Goal: Task Accomplishment & Management: Use online tool/utility

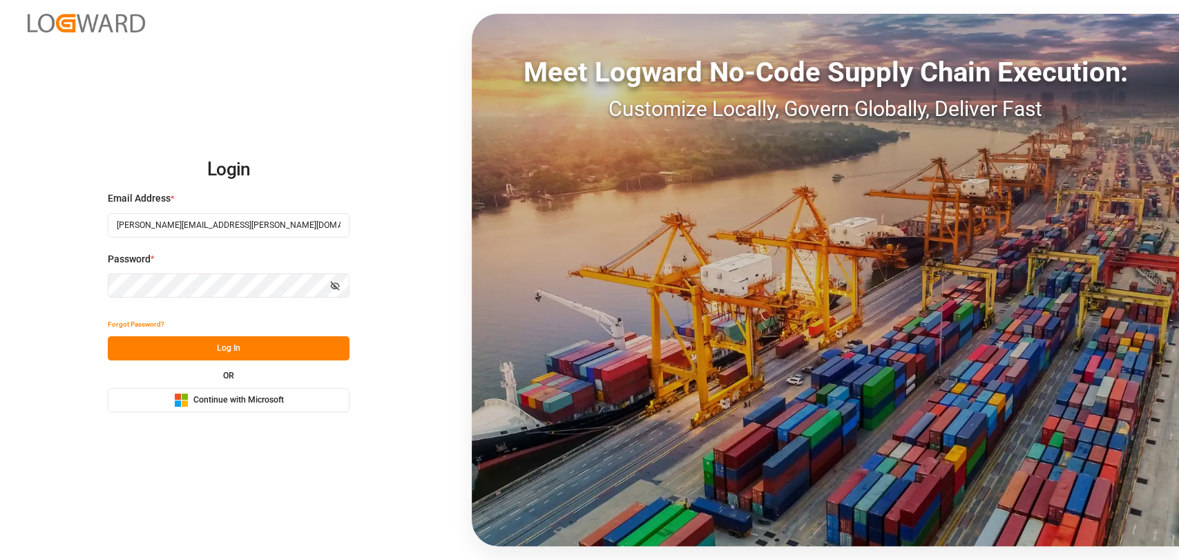
click at [247, 356] on button "Log In" at bounding box center [229, 348] width 242 height 24
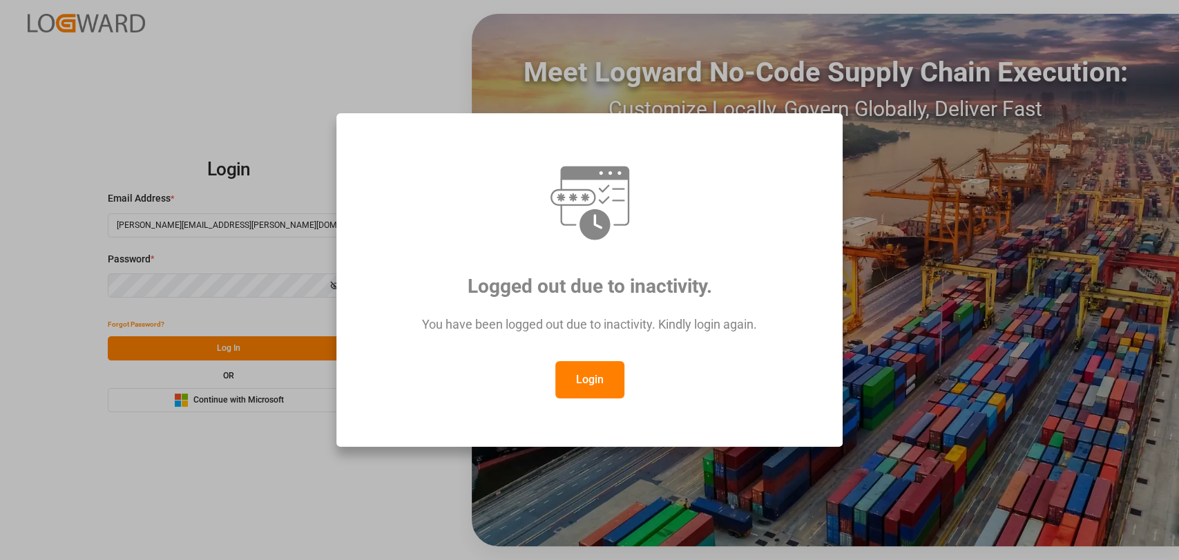
click at [575, 363] on button "Login" at bounding box center [589, 379] width 69 height 37
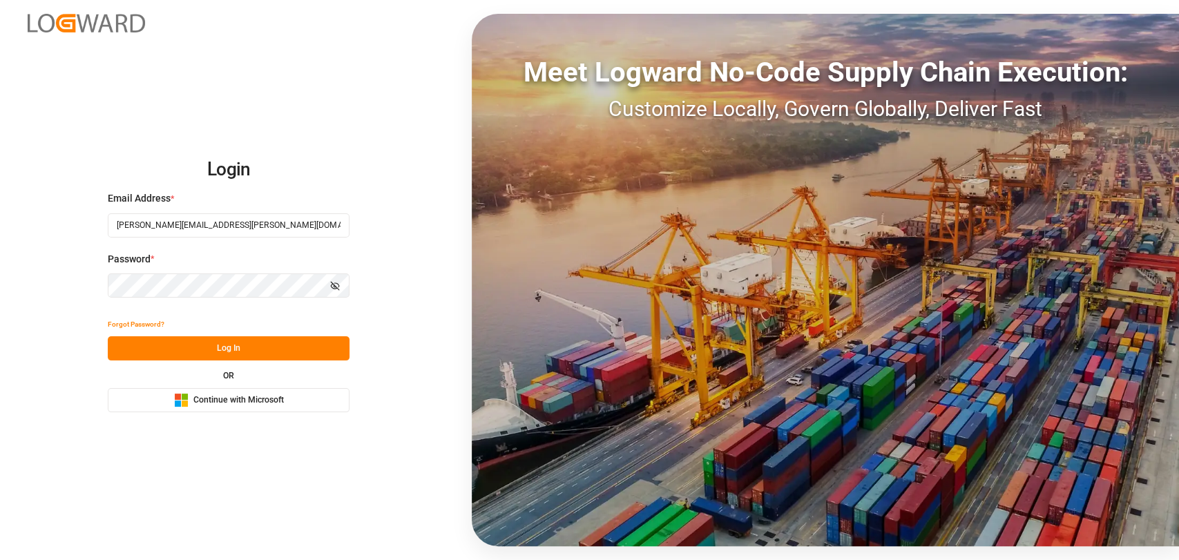
click at [164, 341] on button "Log In" at bounding box center [229, 348] width 242 height 24
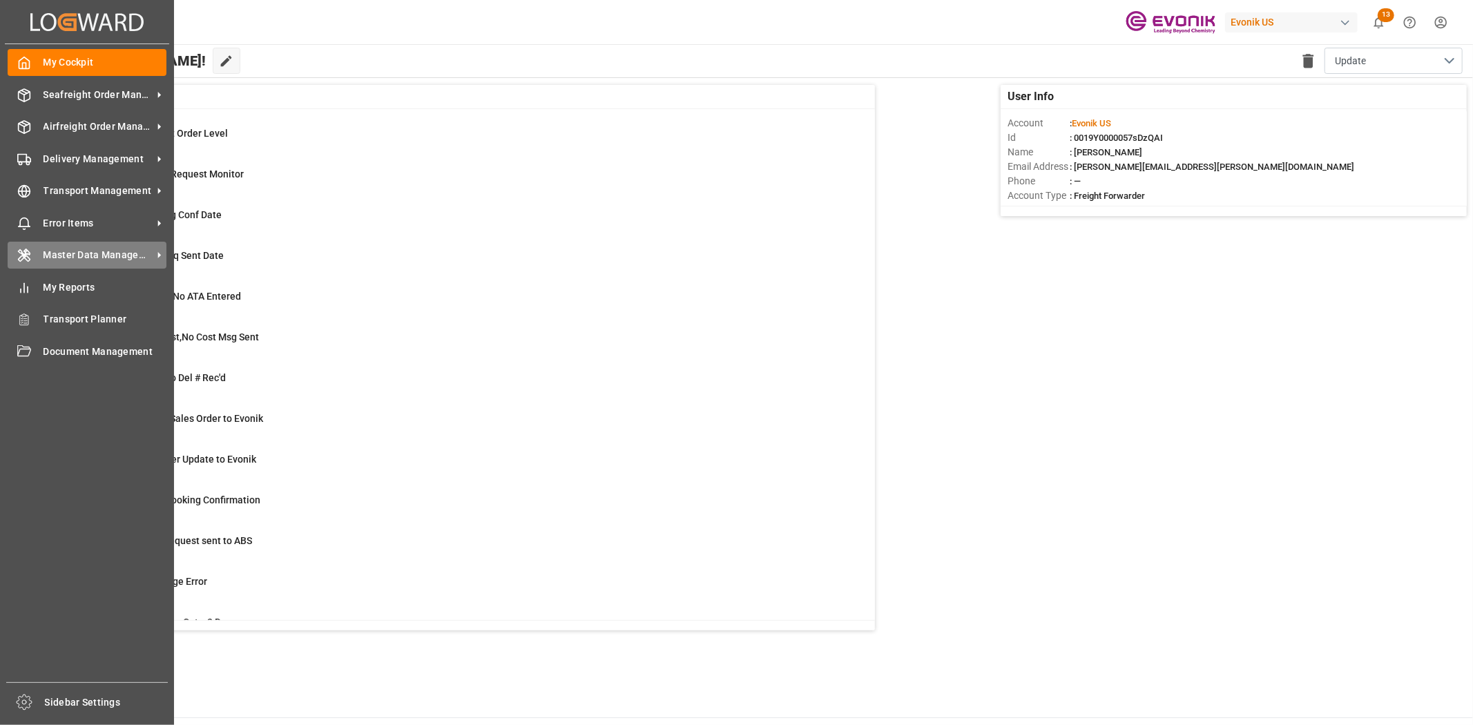
click at [52, 265] on div "Master Data Management Master Data Management" at bounding box center [87, 255] width 159 height 27
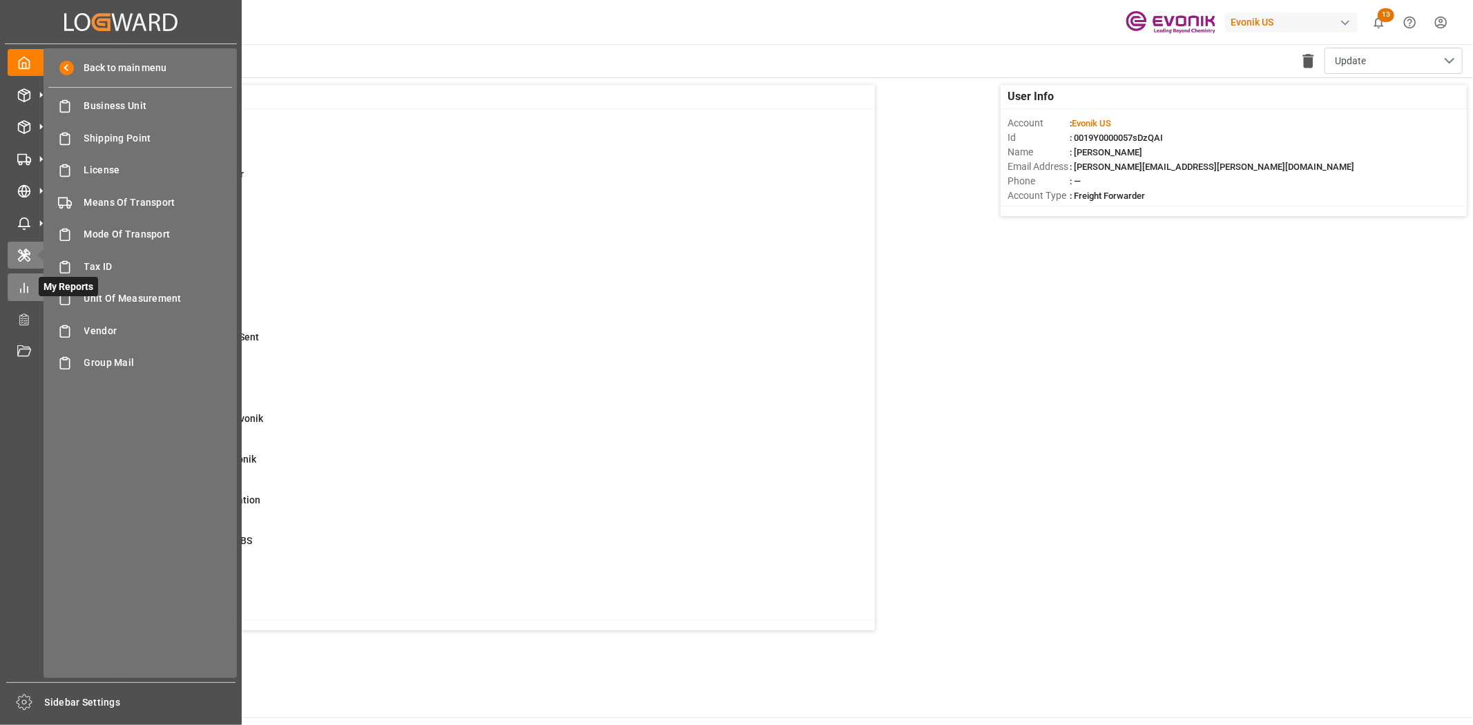
click at [30, 294] on div "My Reports My Reports" at bounding box center [121, 287] width 227 height 27
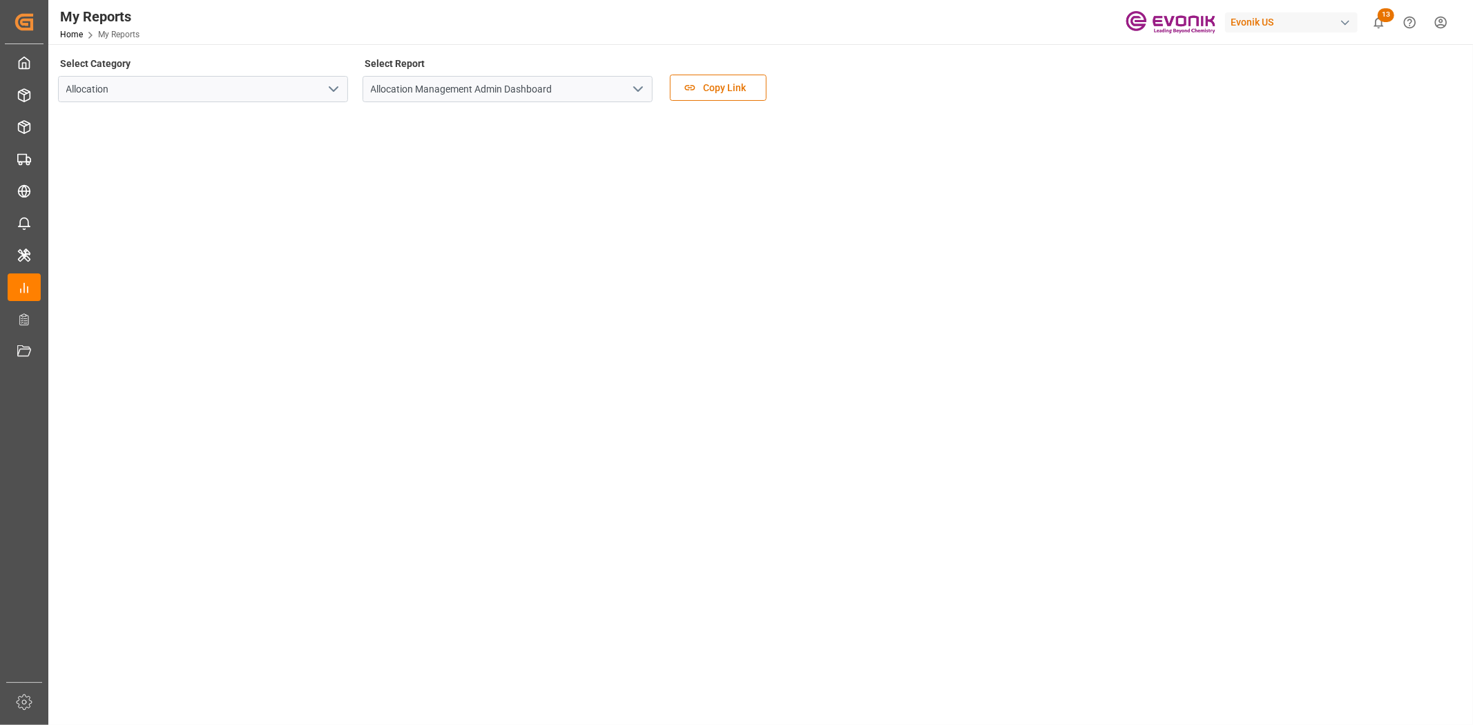
click at [329, 79] on button "open menu" at bounding box center [333, 89] width 21 height 21
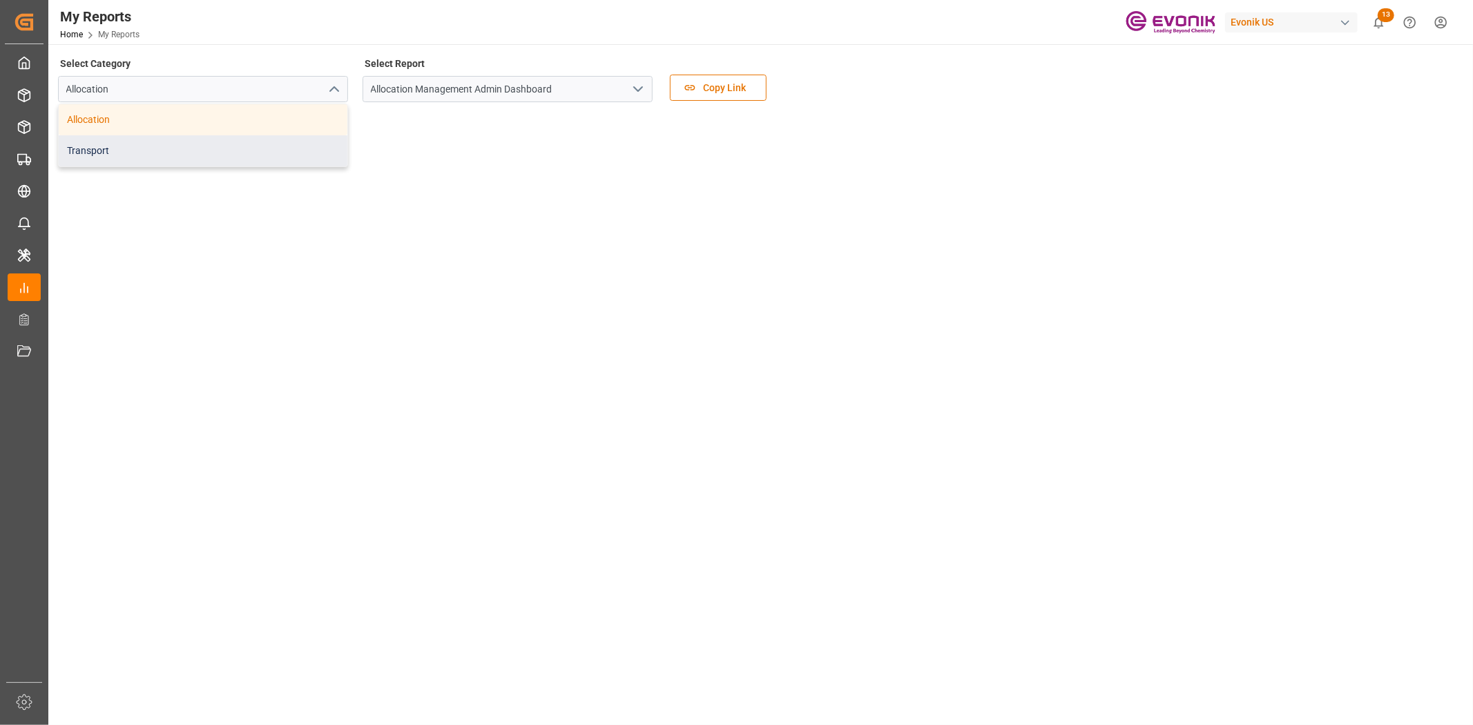
click at [197, 142] on div "Transport" at bounding box center [203, 150] width 289 height 31
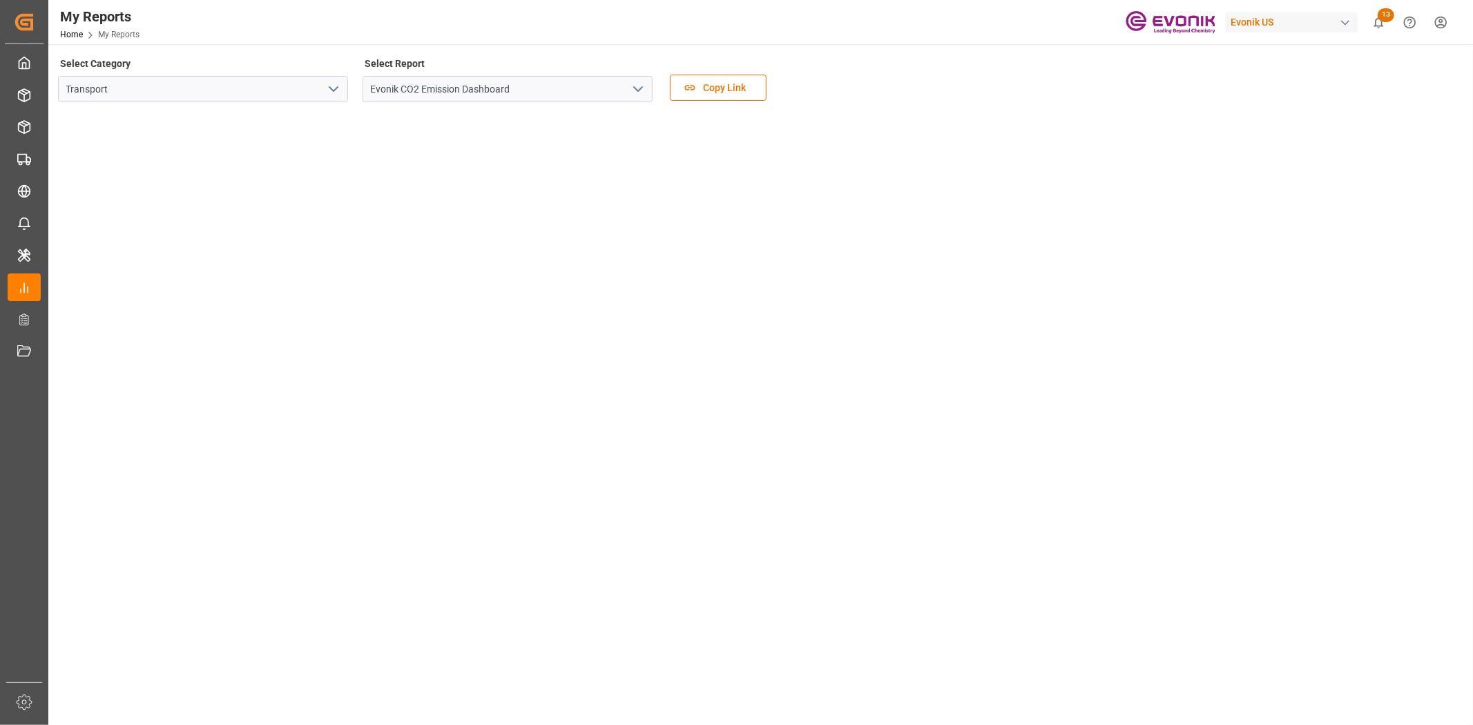
click at [632, 88] on icon "open menu" at bounding box center [638, 89] width 17 height 17
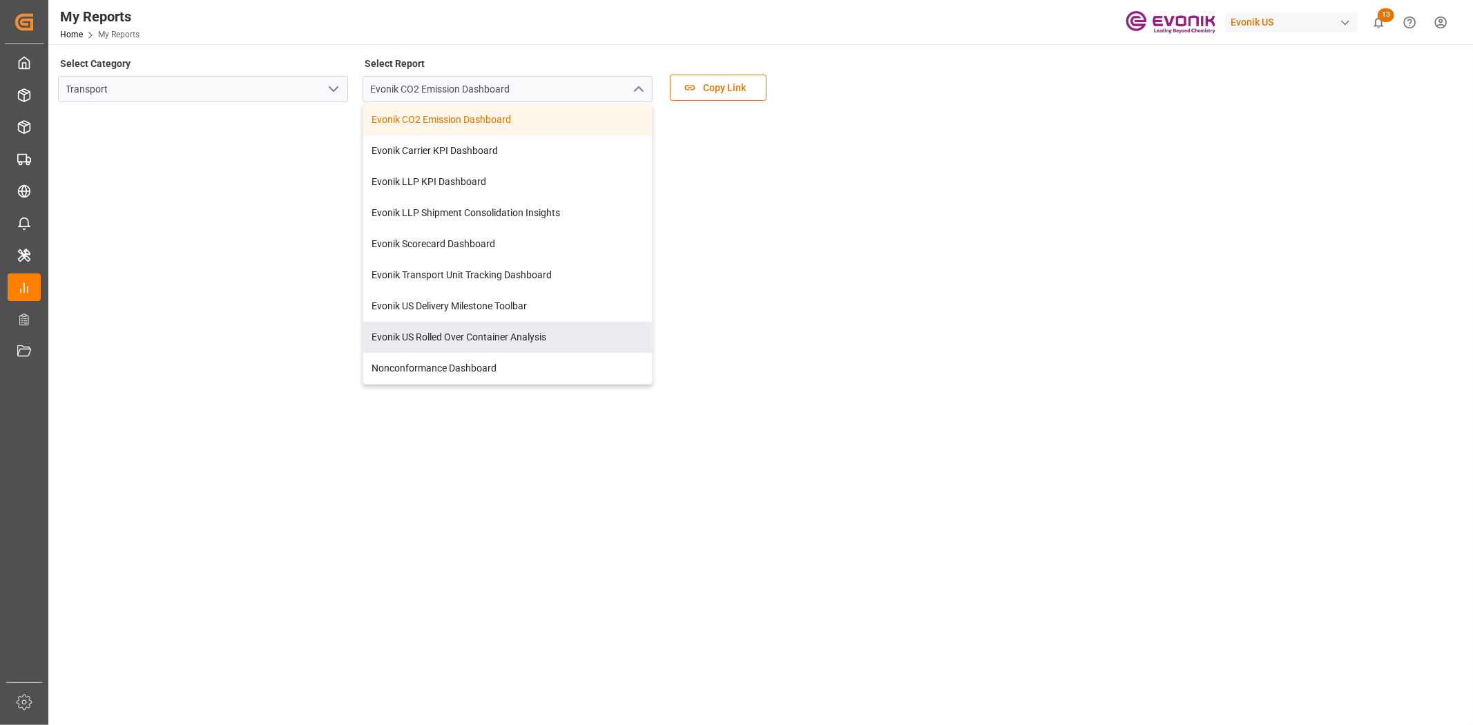
scroll to position [160, 0]
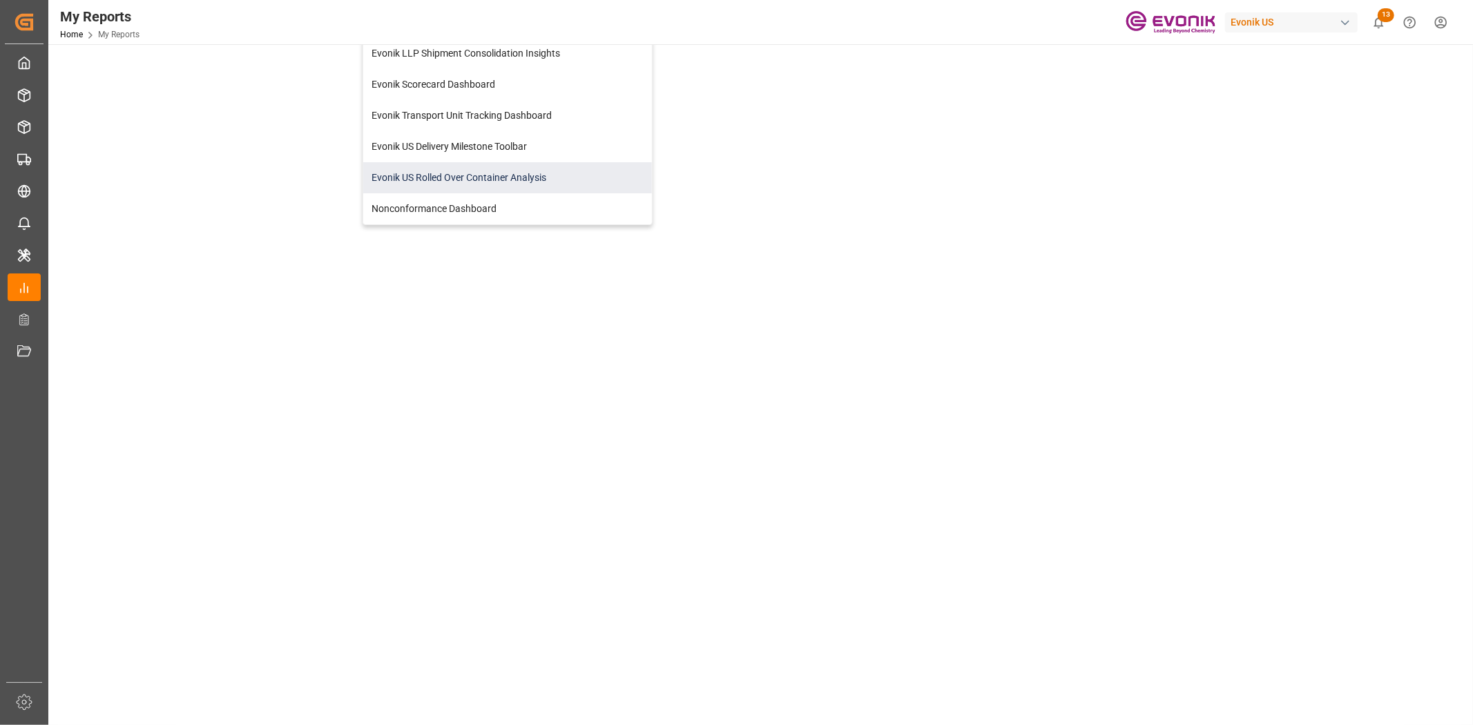
click at [486, 175] on div "Evonik US Rolled Over Container Analysis" at bounding box center [507, 177] width 289 height 31
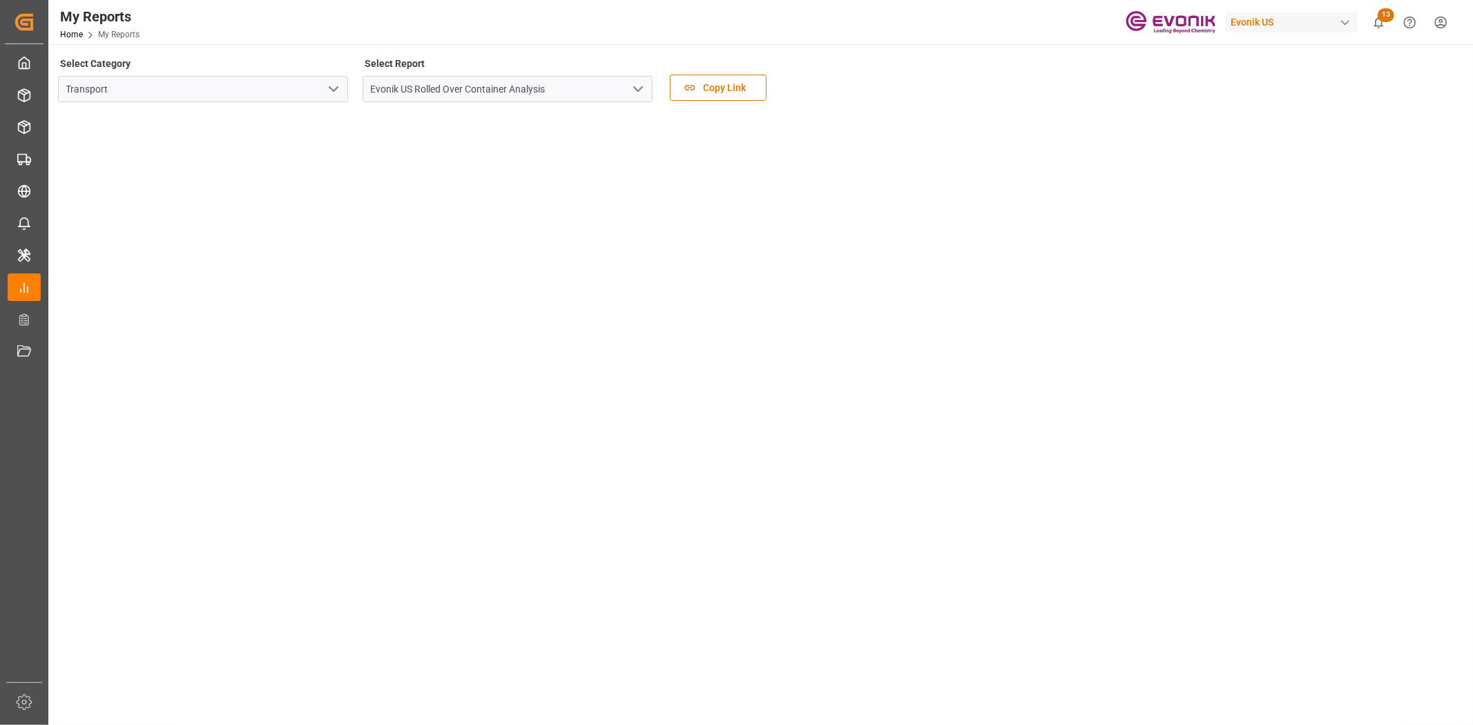
click at [639, 79] on button "open menu" at bounding box center [637, 89] width 21 height 21
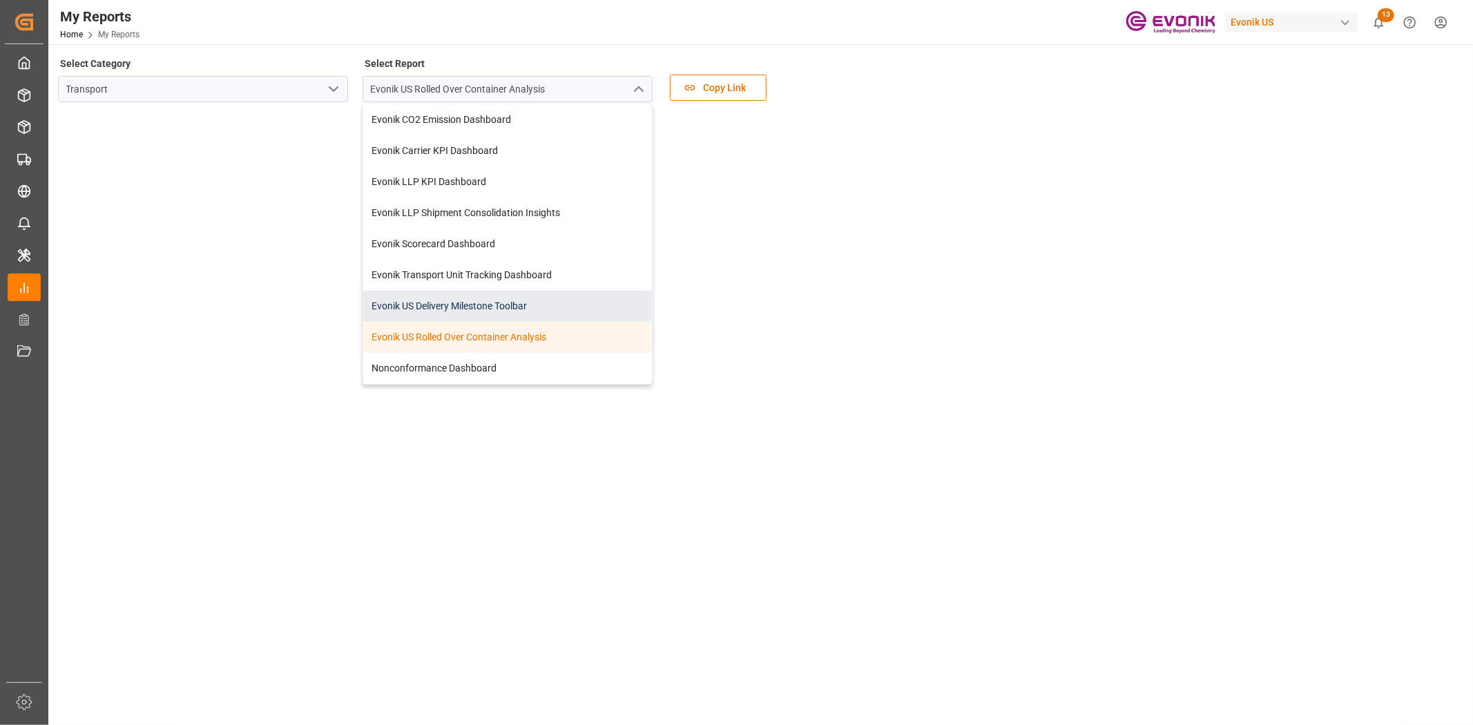
click at [481, 301] on div "Evonik US Delivery Milestone Toolbar" at bounding box center [507, 306] width 289 height 31
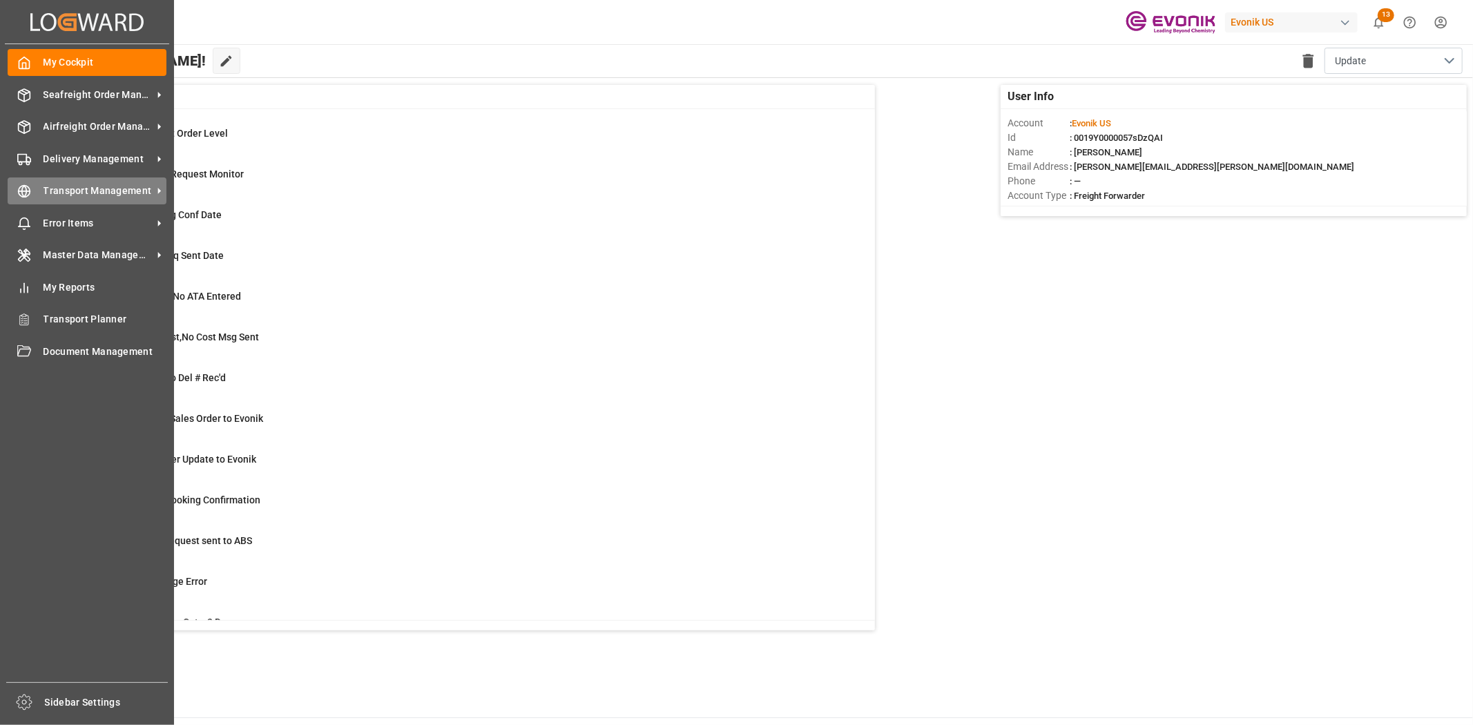
click at [14, 194] on div at bounding box center [19, 191] width 23 height 15
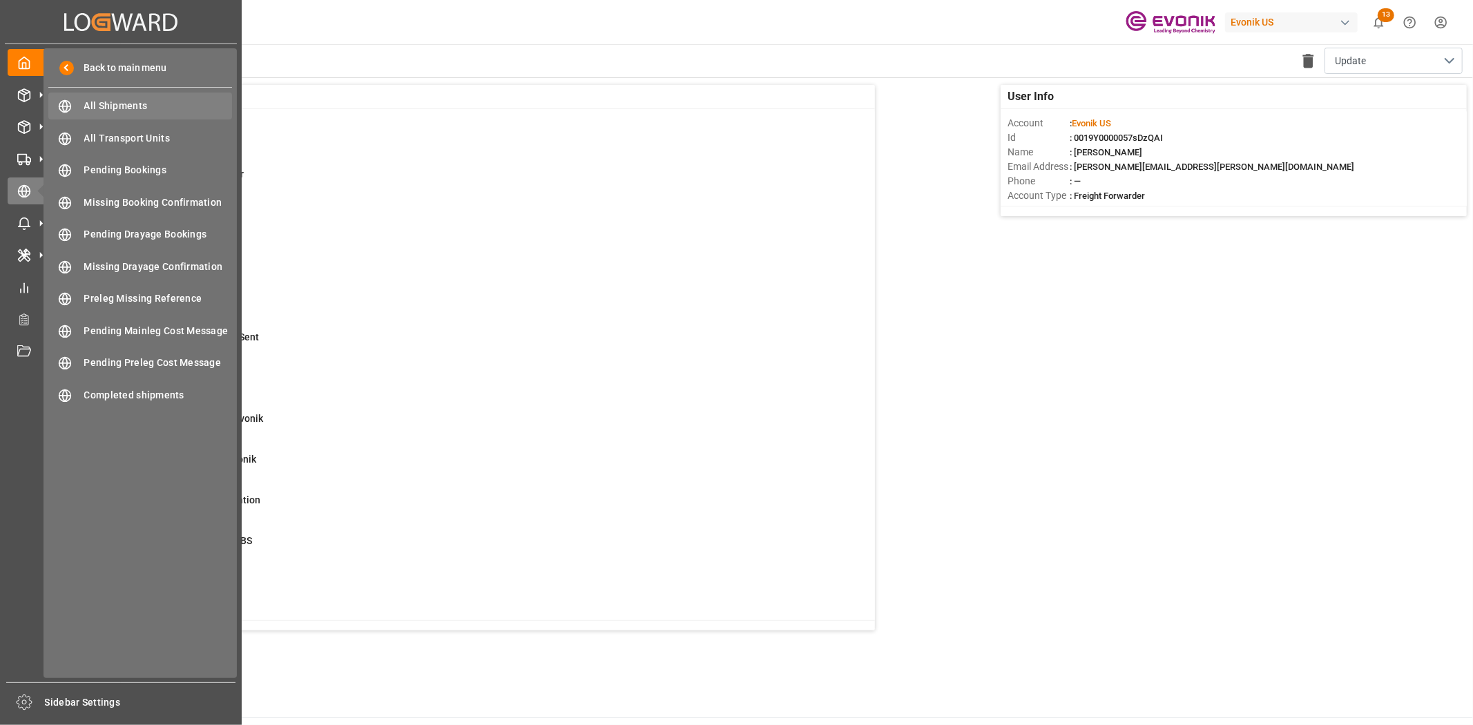
click at [111, 93] on div "All Shipments All Shipments" at bounding box center [140, 106] width 184 height 27
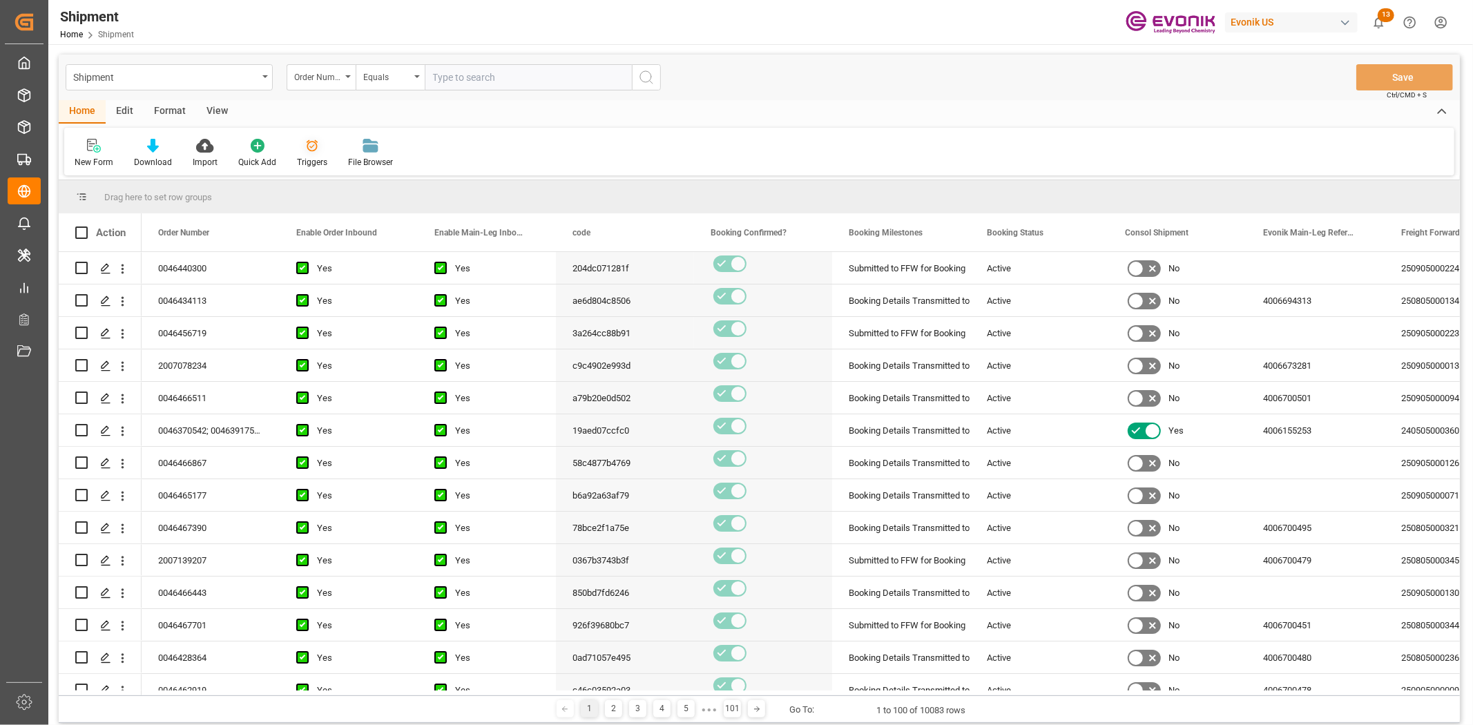
click at [319, 148] on div at bounding box center [312, 145] width 30 height 15
click at [125, 112] on div "Edit" at bounding box center [125, 111] width 38 height 23
click at [278, 156] on div "Schema Edit" at bounding box center [306, 153] width 68 height 30
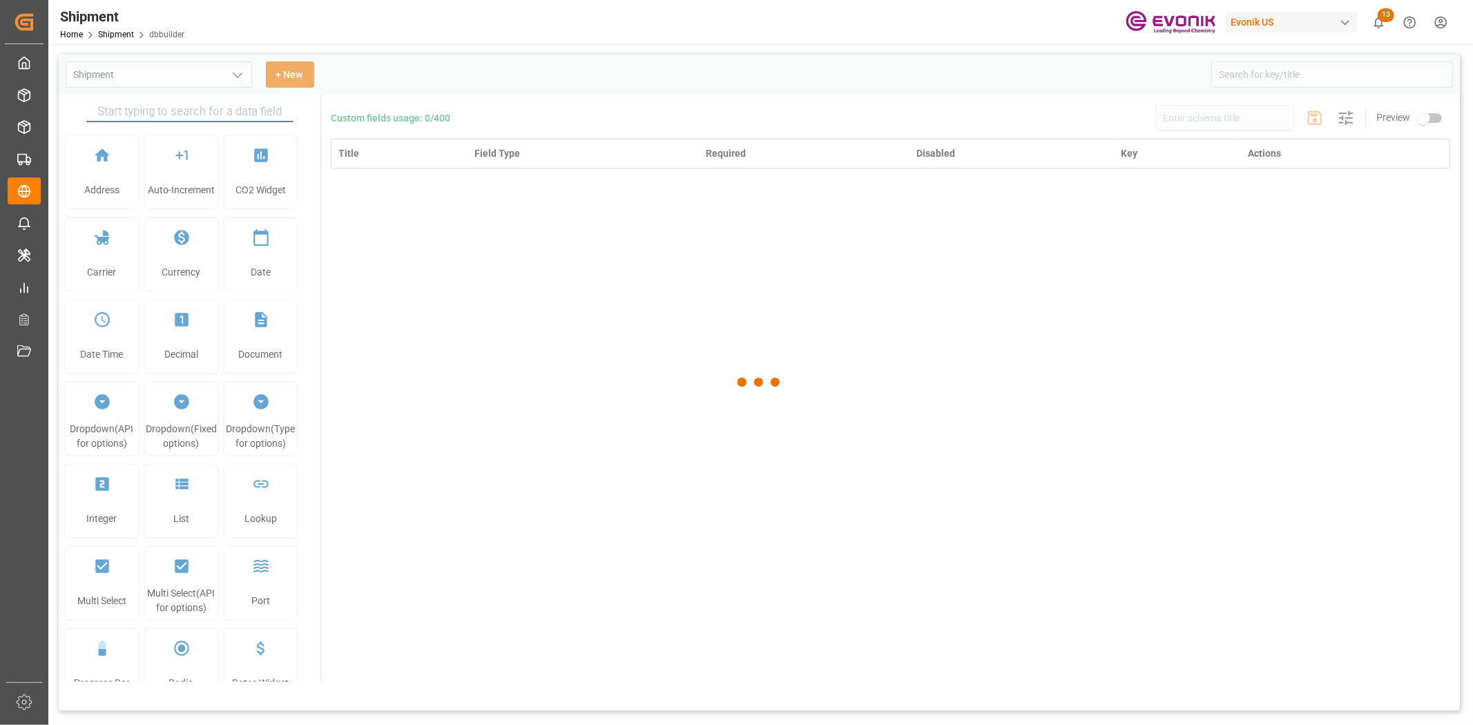
type input "Shipment"
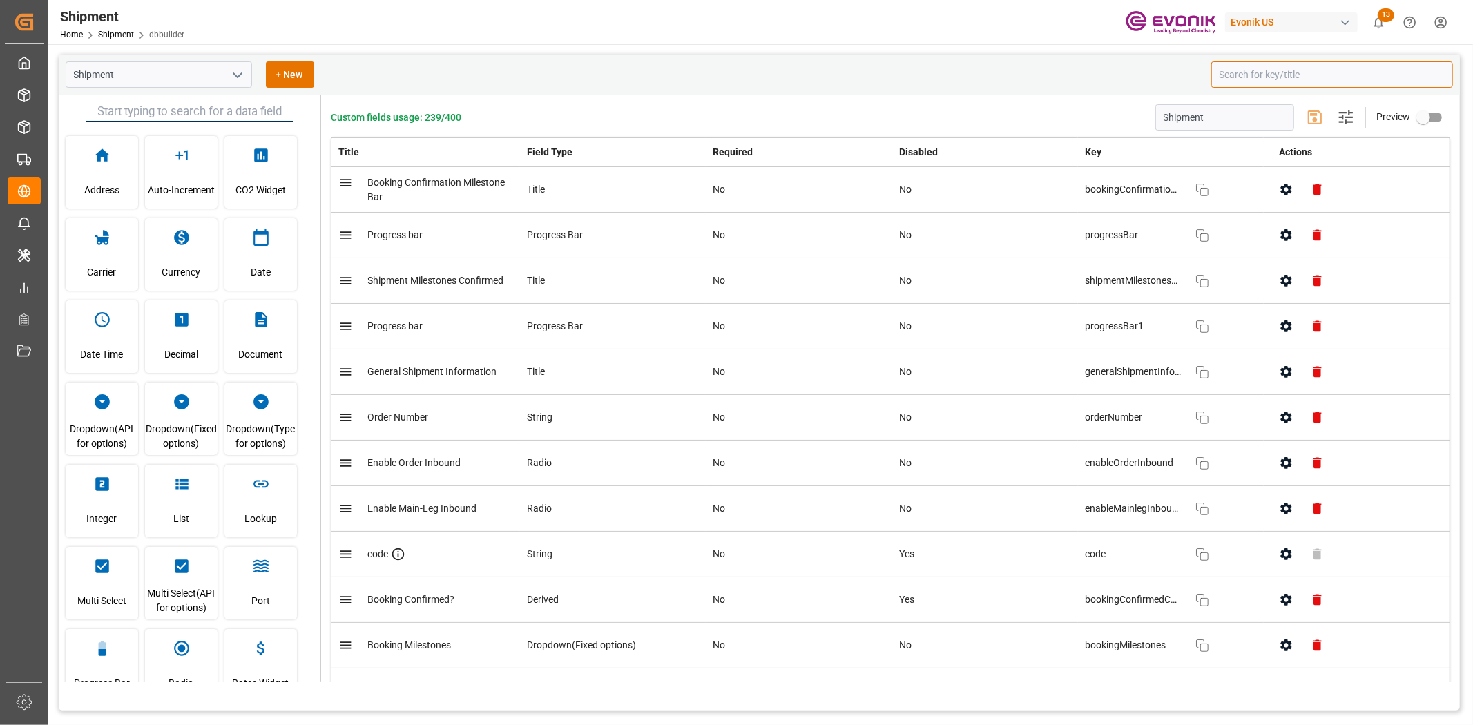
click at [1256, 80] on input at bounding box center [1333, 74] width 242 height 26
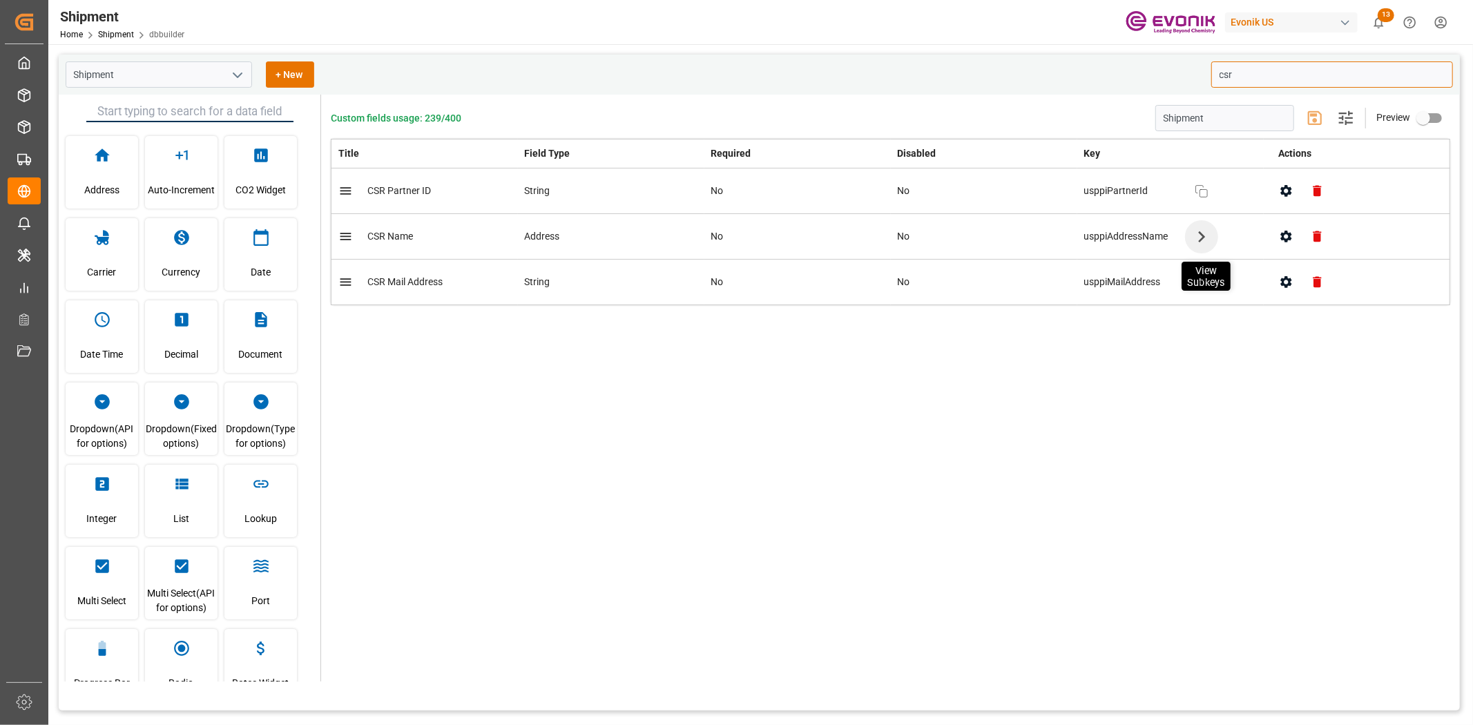
click at [1194, 242] on icon "button" at bounding box center [1201, 236] width 22 height 22
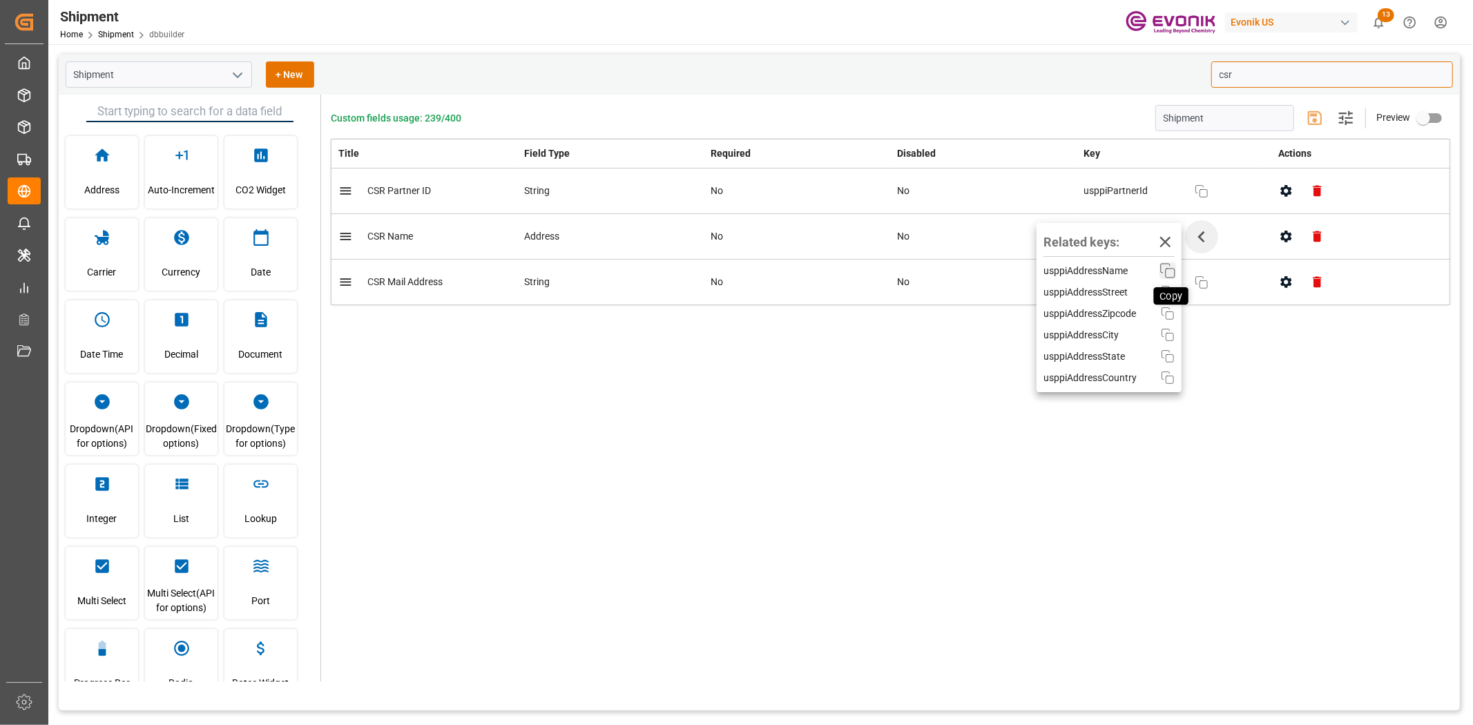
click at [1170, 272] on icon "button" at bounding box center [1168, 270] width 17 height 17
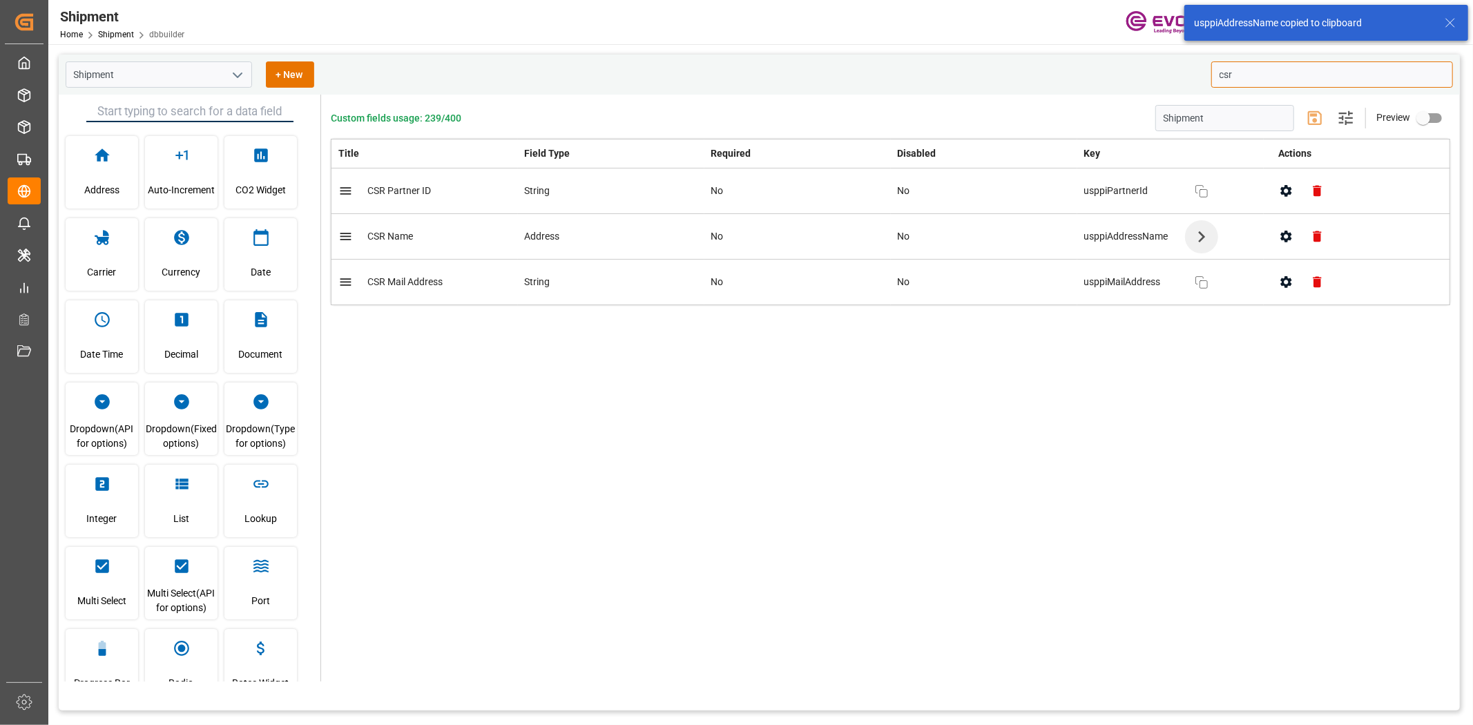
type input "csr"
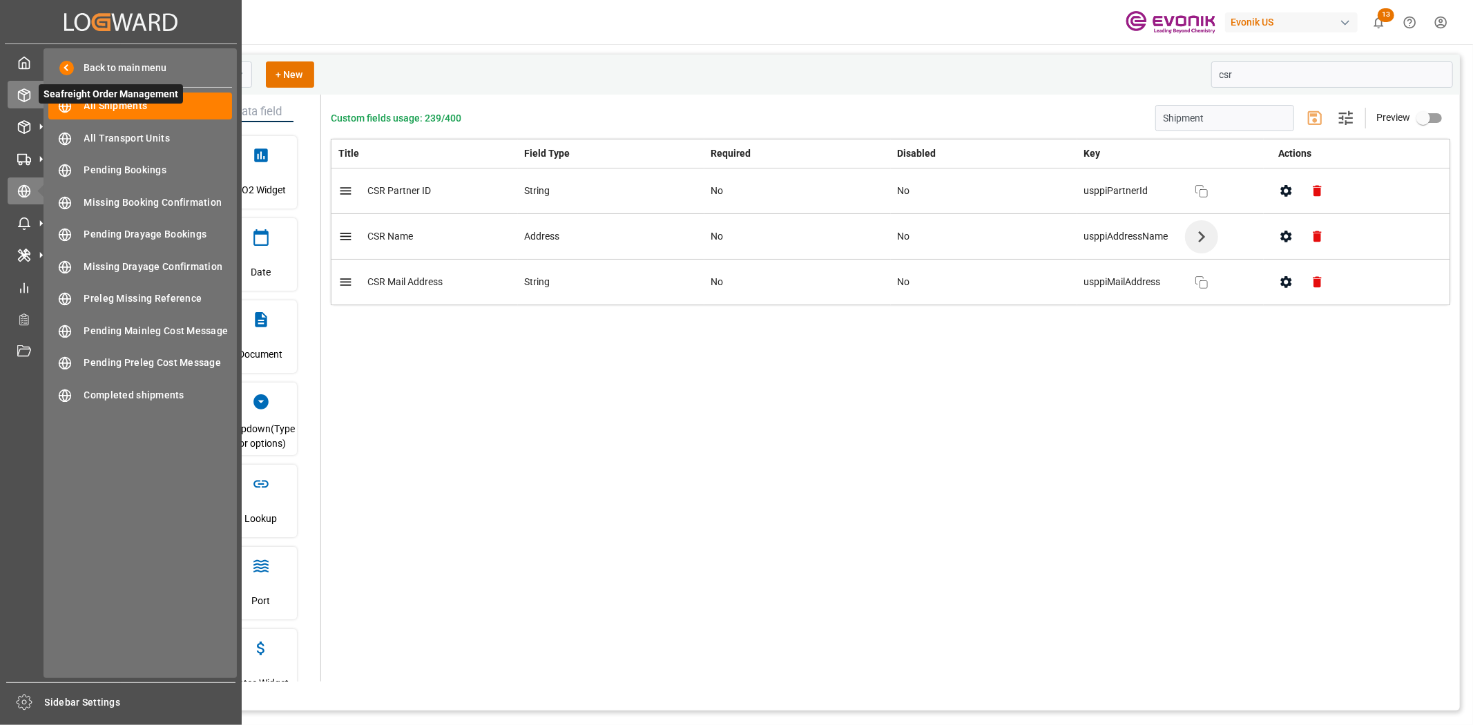
click at [16, 84] on div "Seafreight Order Management Seafreight Order Management" at bounding box center [121, 94] width 227 height 27
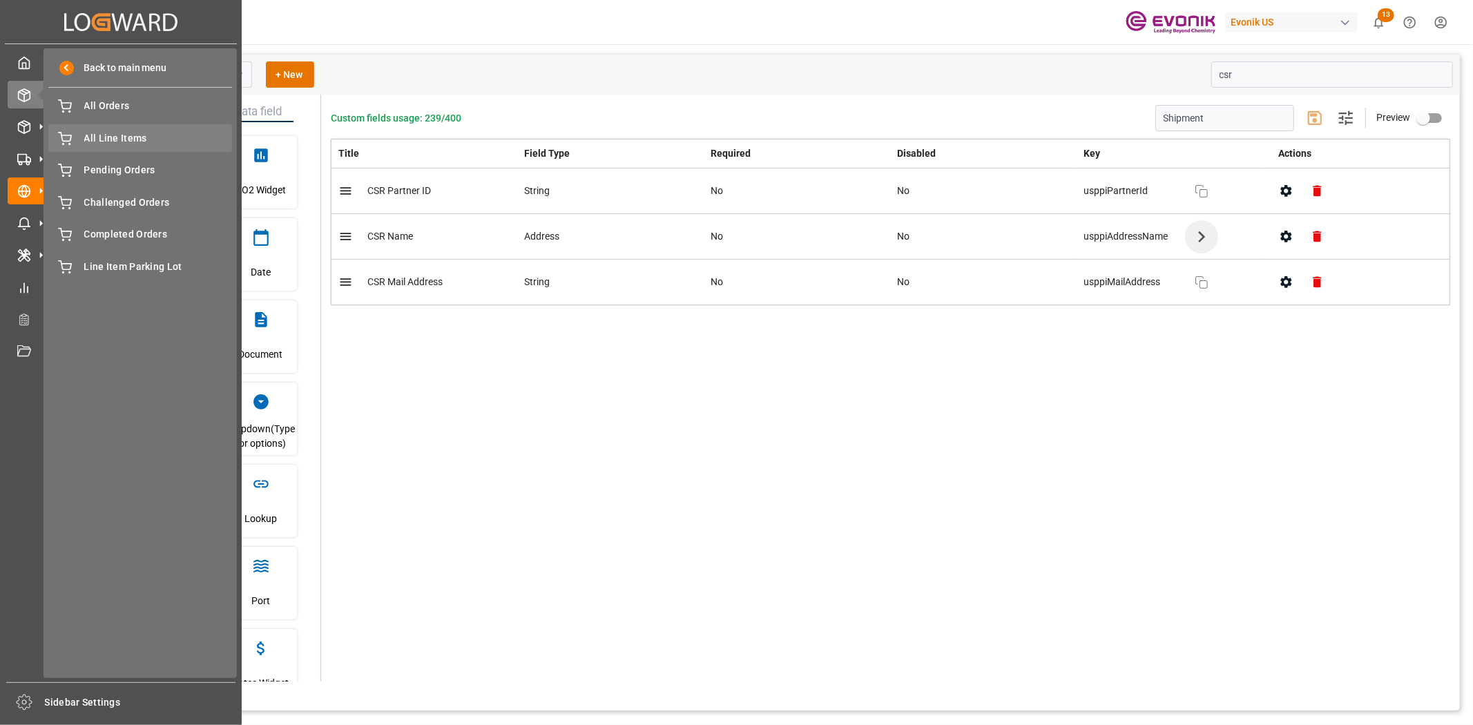
click at [114, 140] on span "All Line Items" at bounding box center [158, 138] width 149 height 15
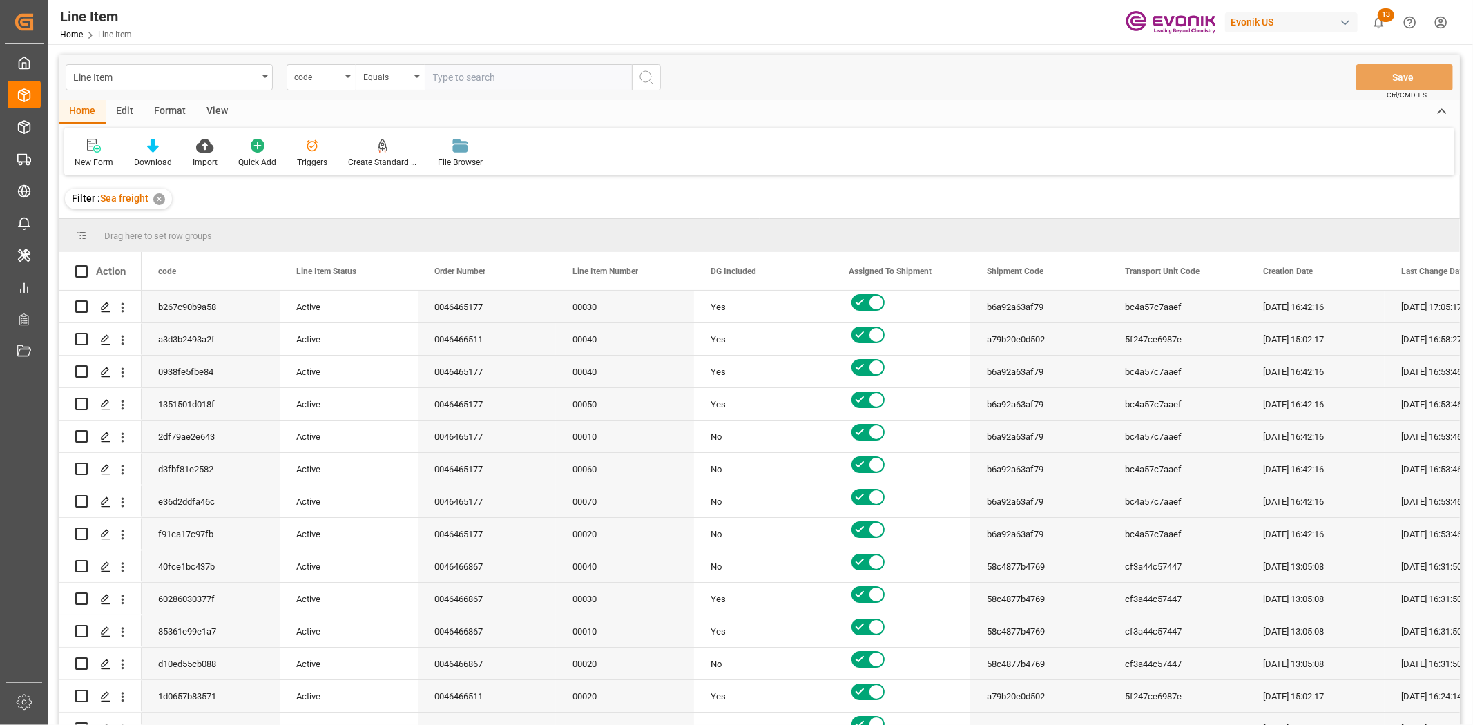
click at [124, 115] on div "Edit" at bounding box center [125, 111] width 38 height 23
click at [338, 154] on div "Schema Edit" at bounding box center [355, 153] width 68 height 30
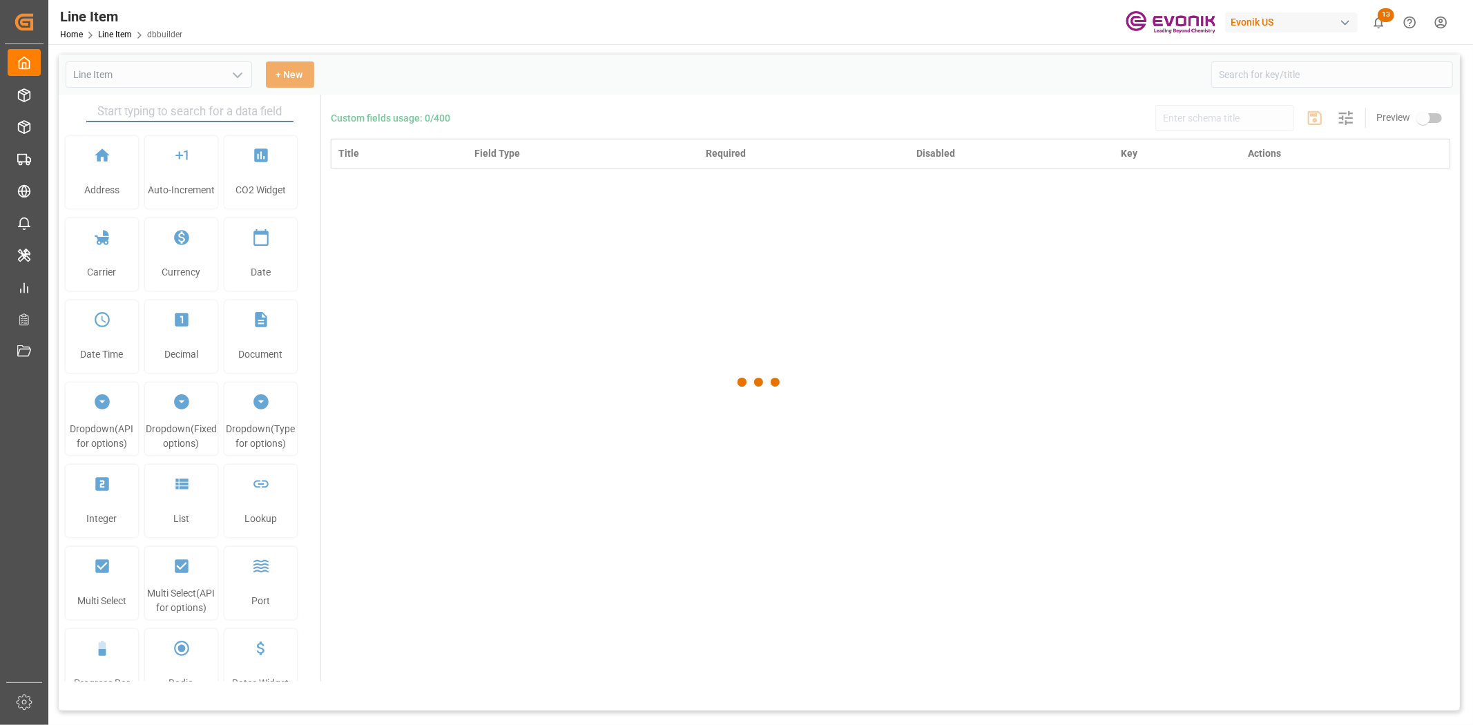
type input "Line Item"
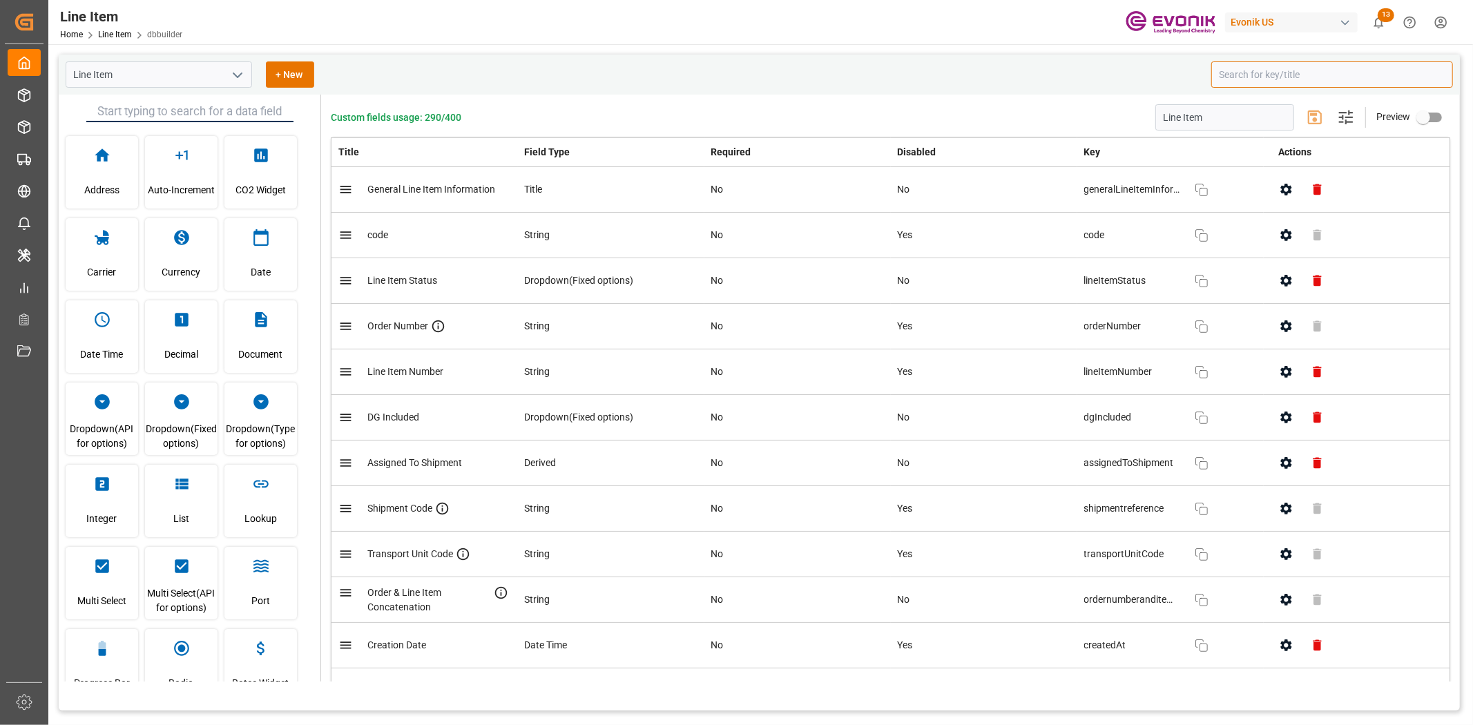
click at [1299, 77] on input at bounding box center [1333, 74] width 242 height 26
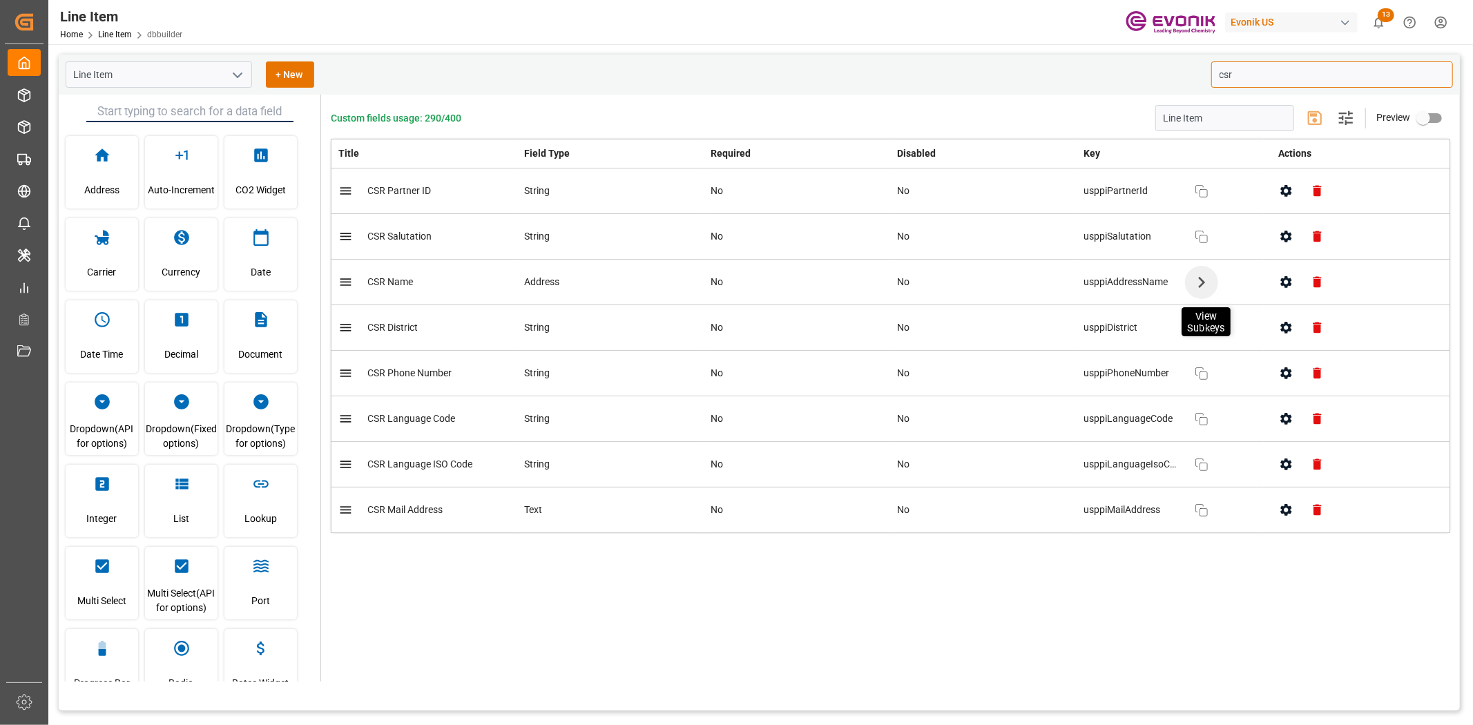
click at [1192, 285] on icon "button" at bounding box center [1201, 282] width 22 height 22
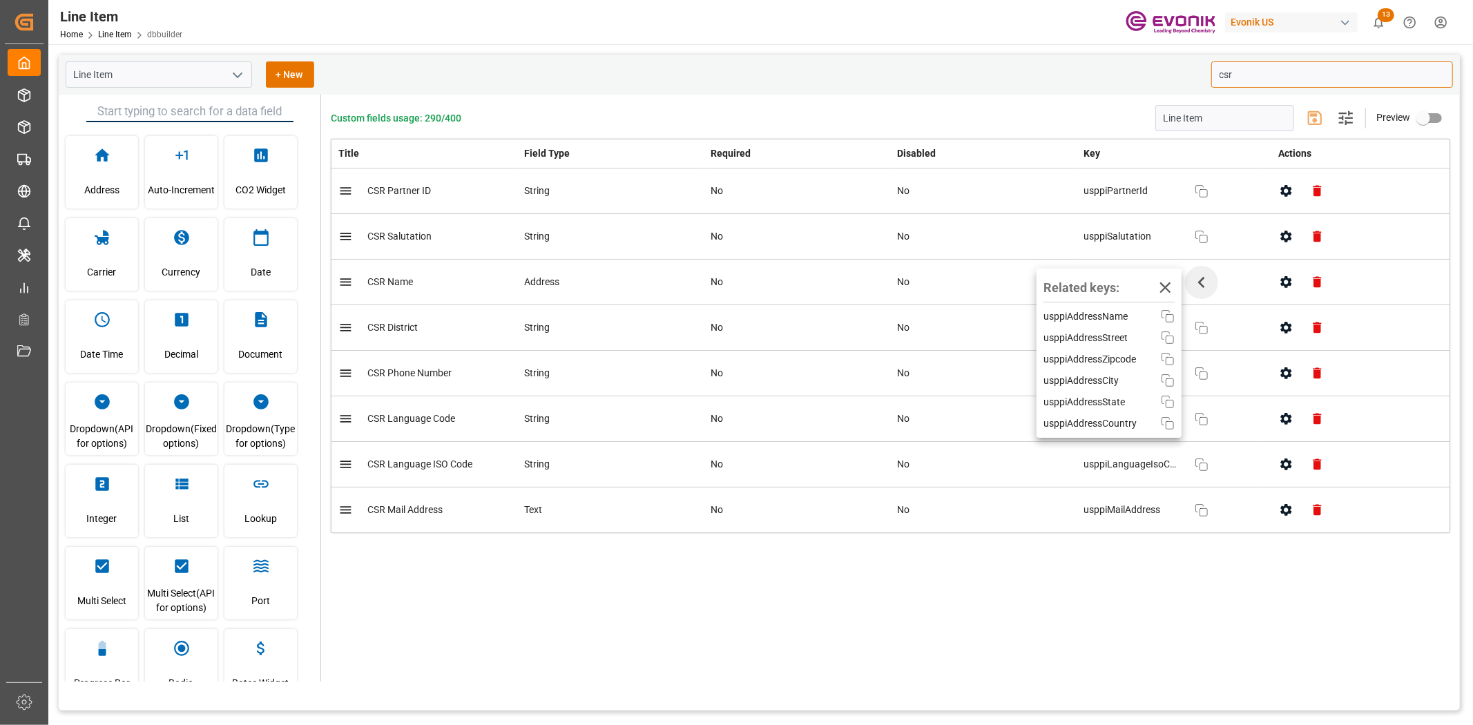
type input "csr"
click at [1147, 678] on div "Custom fields usage: 290/400 Line Item Settings Preview Title Field Type Requir…" at bounding box center [890, 388] width 1139 height 587
